Goal: Information Seeking & Learning: Learn about a topic

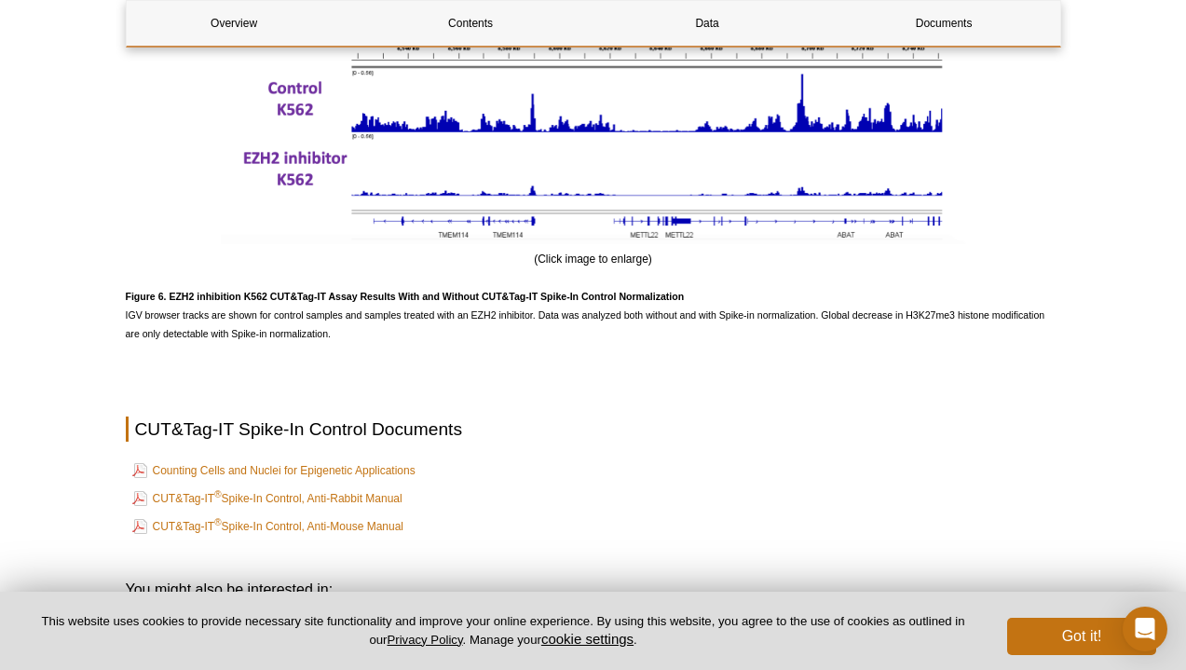
scroll to position [3720, 0]
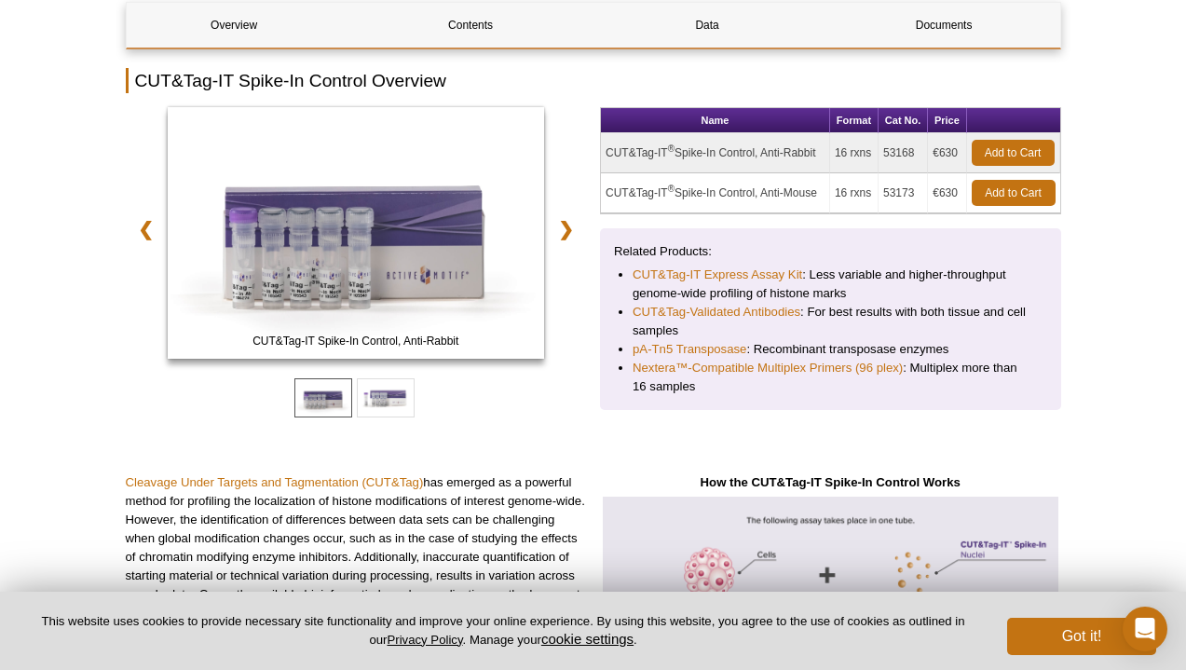
scroll to position [0, 0]
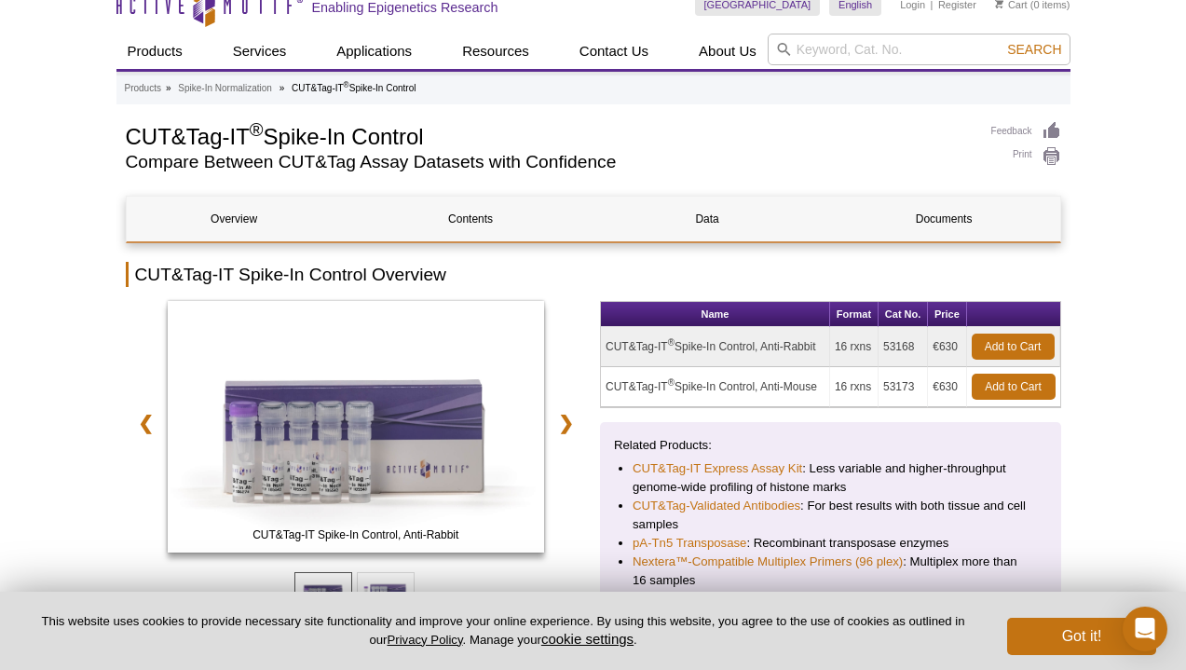
scroll to position [24, 0]
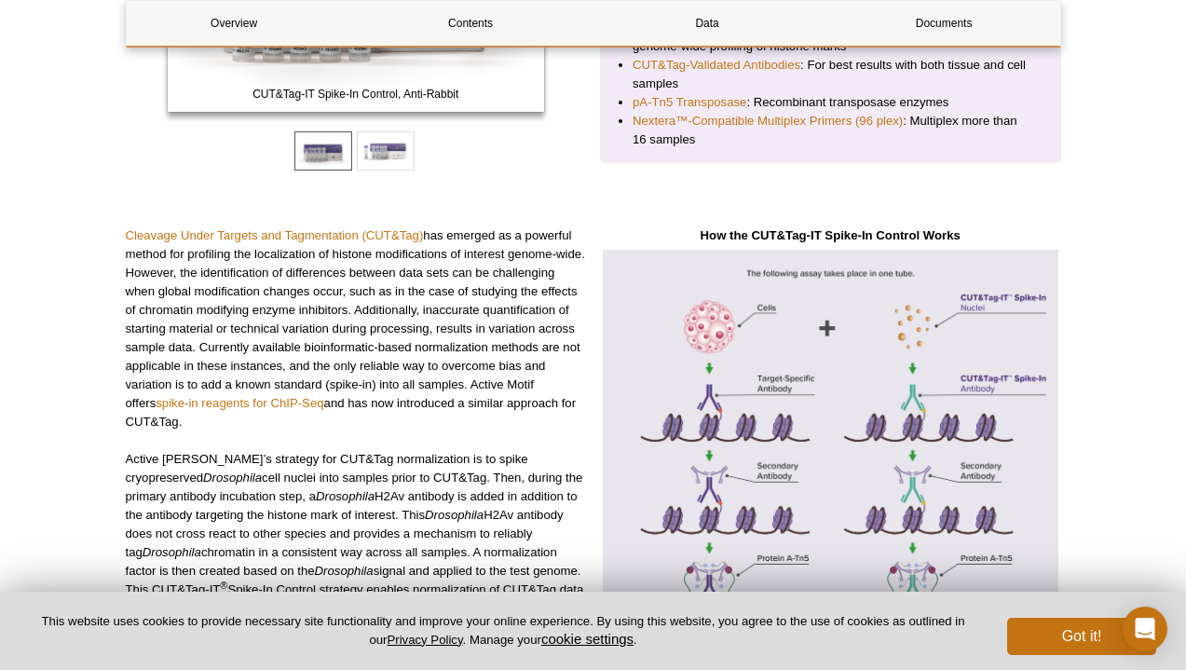
scroll to position [366, 0]
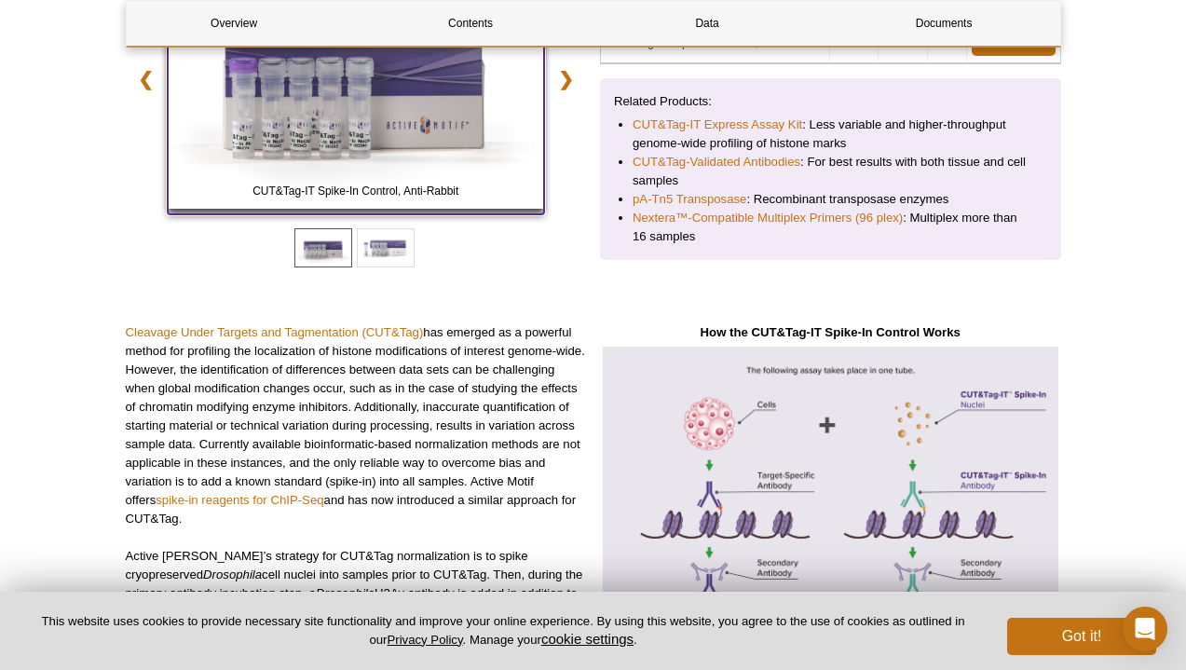
click at [359, 148] on img at bounding box center [356, 82] width 377 height 251
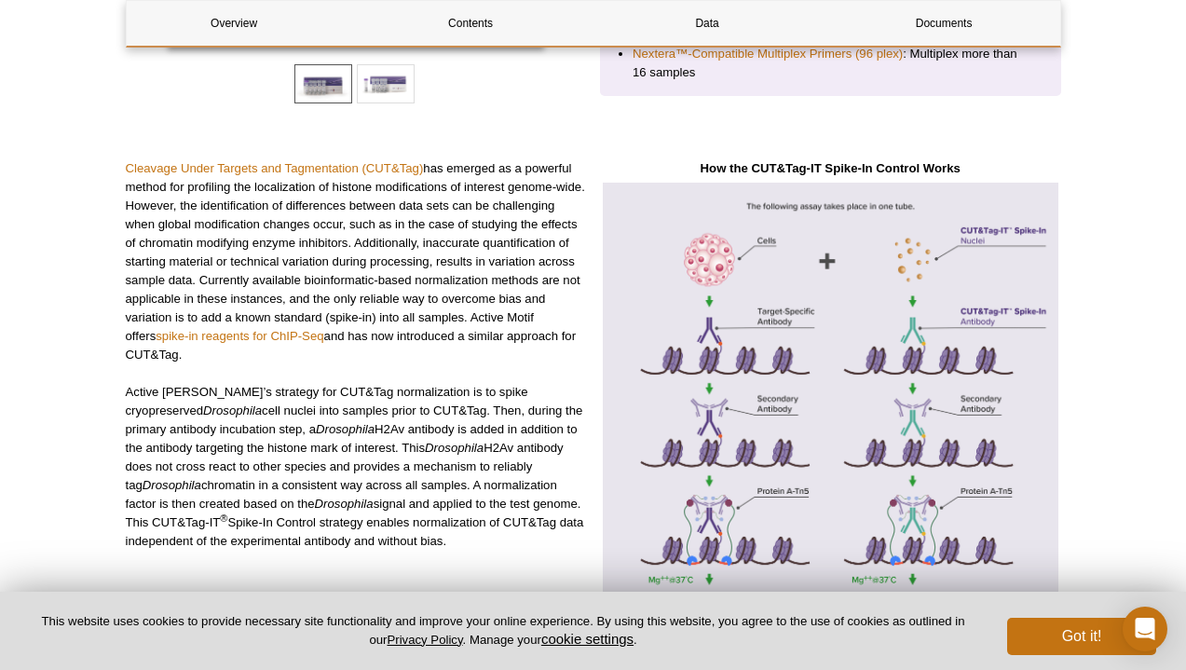
scroll to position [567, 0]
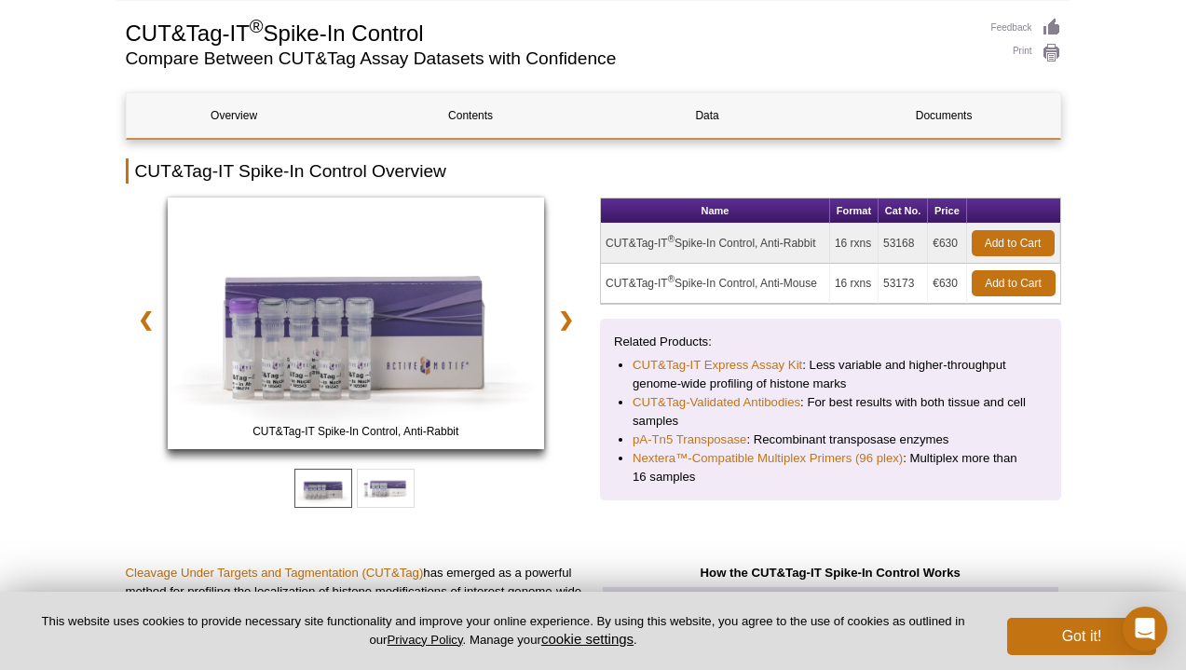
scroll to position [128, 0]
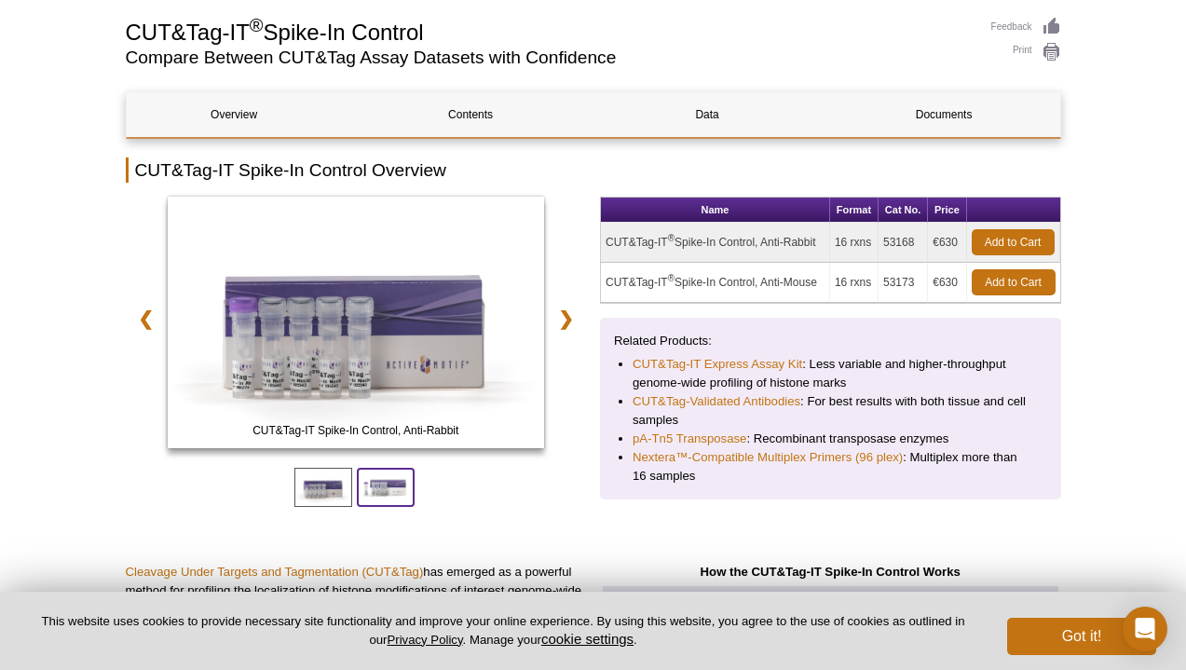
click at [375, 495] on span at bounding box center [386, 487] width 58 height 39
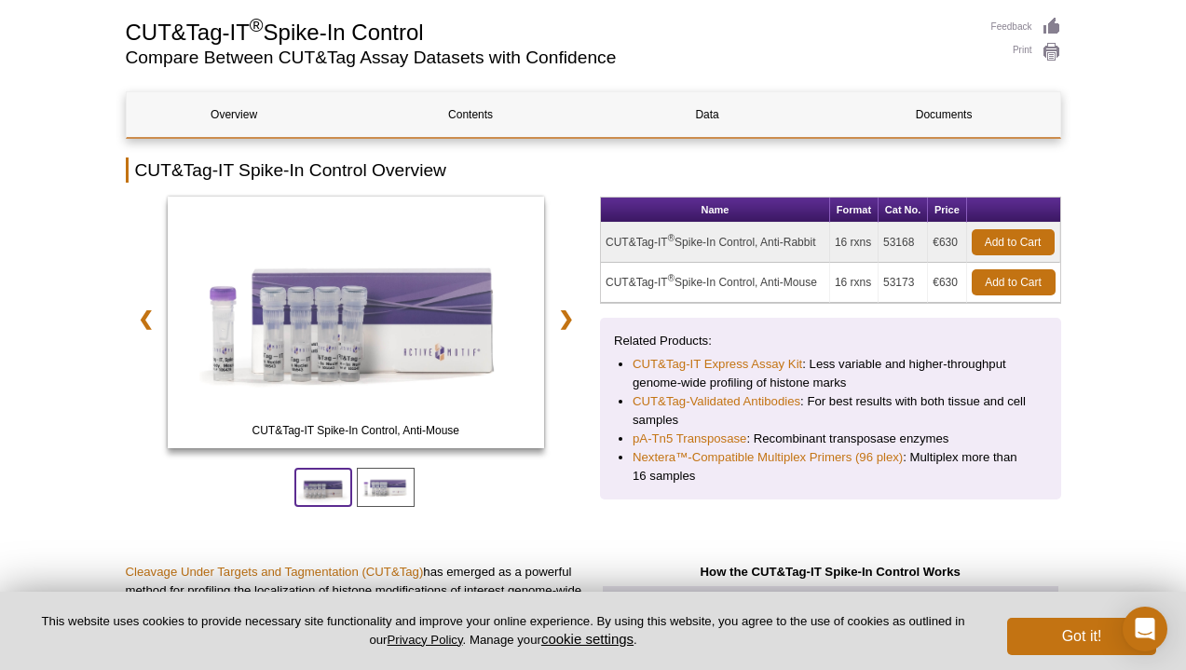
click at [334, 498] on span at bounding box center [323, 487] width 58 height 39
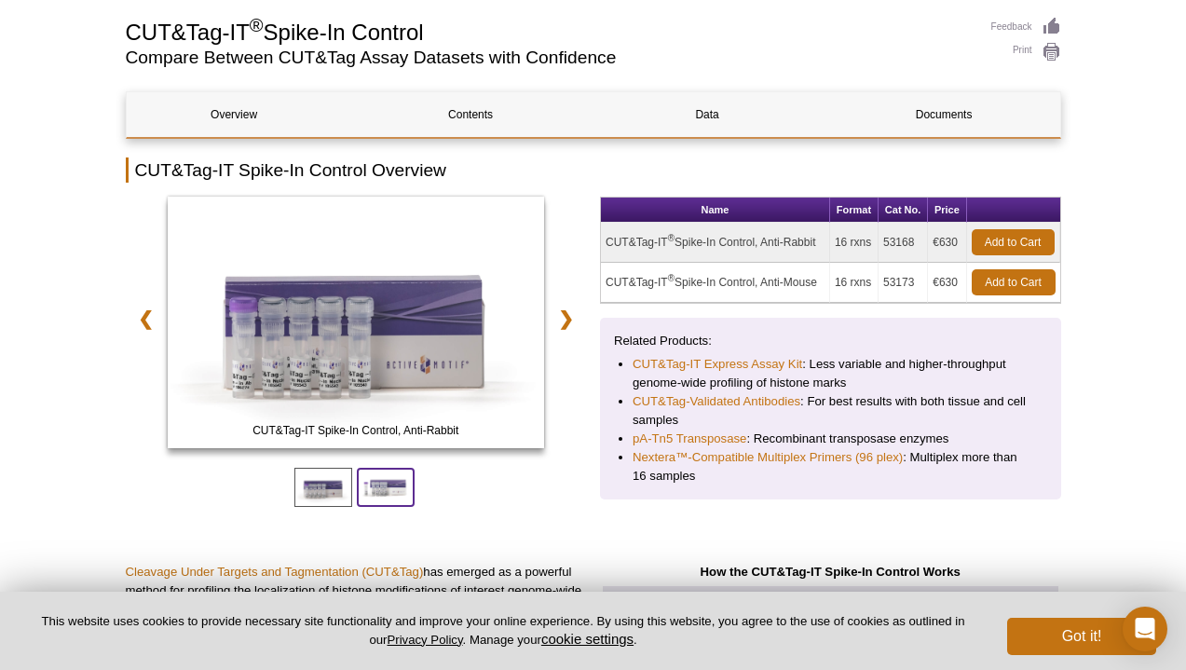
click at [386, 498] on span at bounding box center [386, 487] width 58 height 39
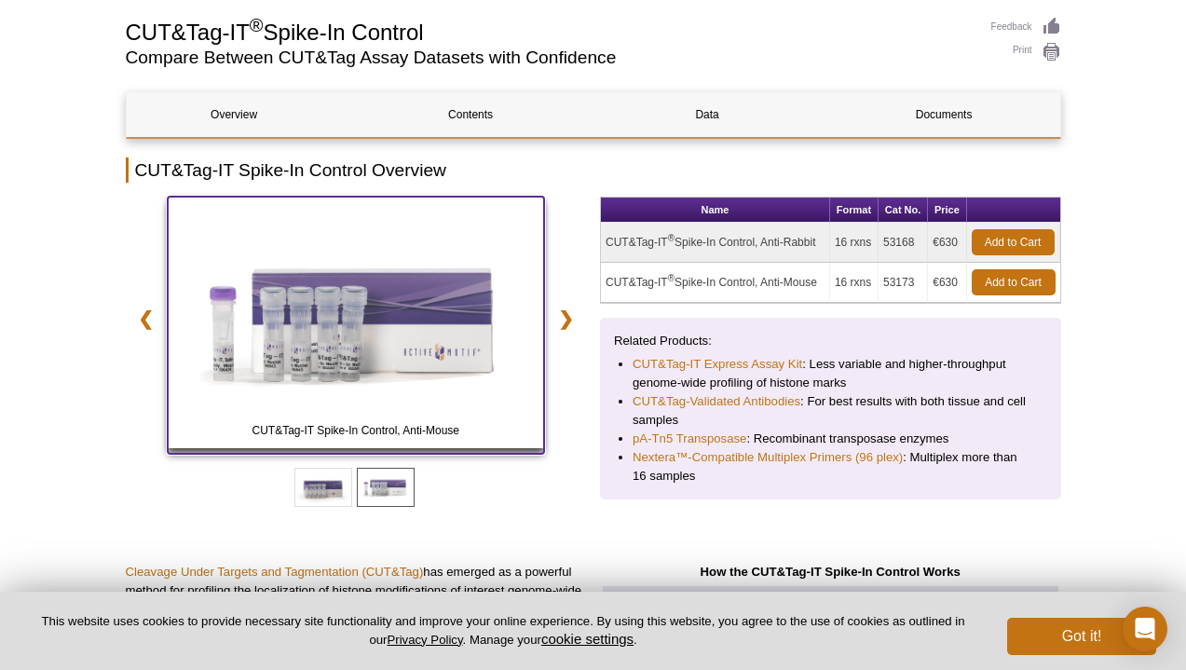
click at [334, 351] on img at bounding box center [356, 322] width 377 height 251
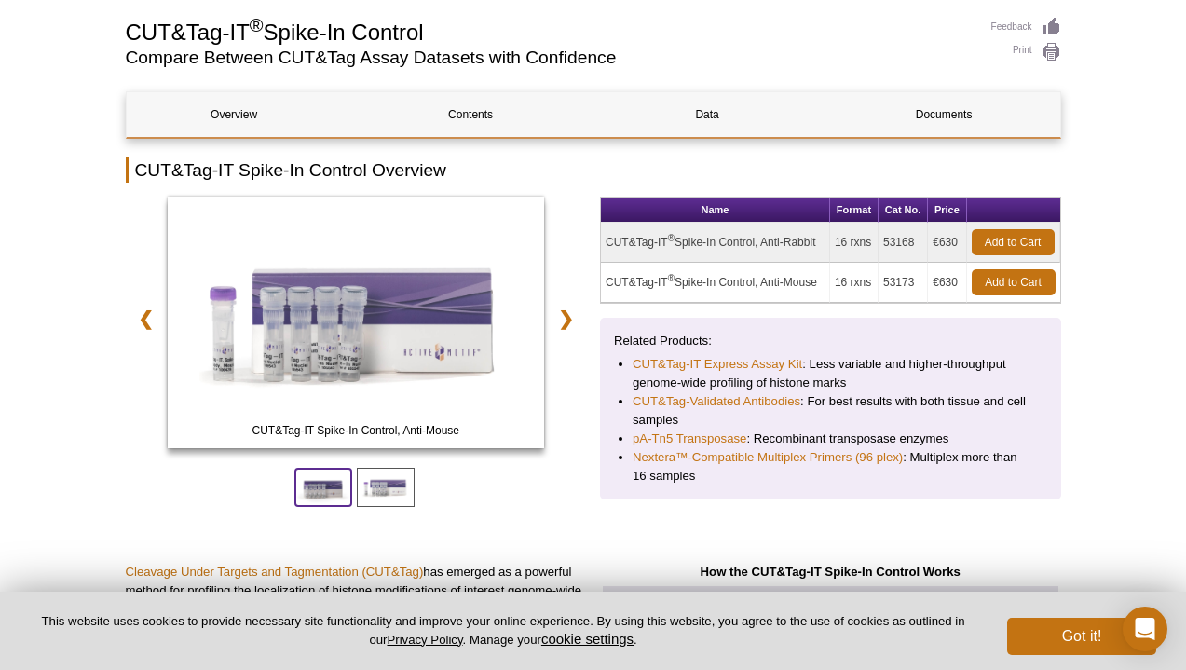
click at [335, 499] on span at bounding box center [323, 487] width 58 height 39
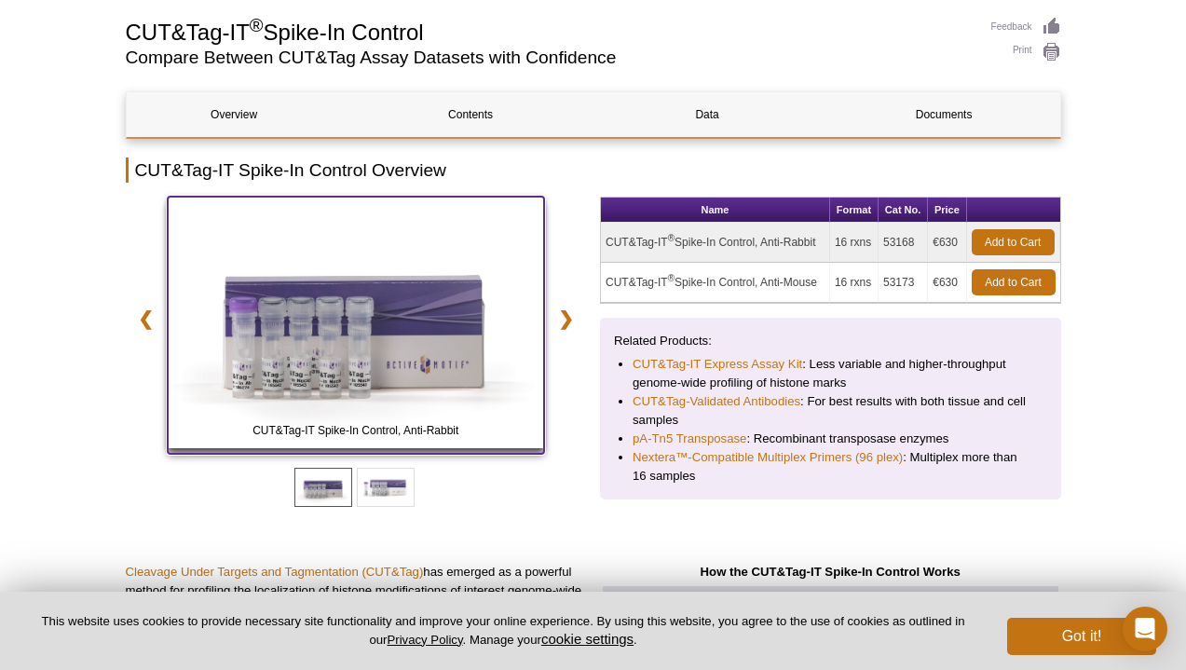
click at [242, 383] on img at bounding box center [356, 322] width 377 height 251
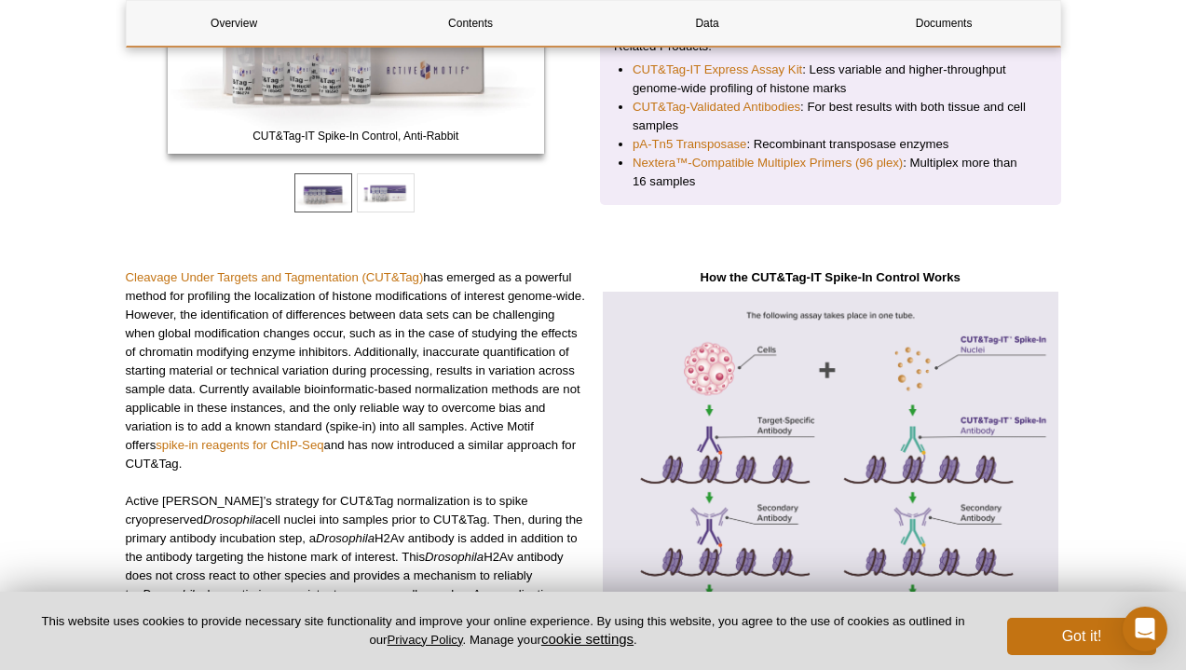
scroll to position [32, 0]
